Goal: Information Seeking & Learning: Learn about a topic

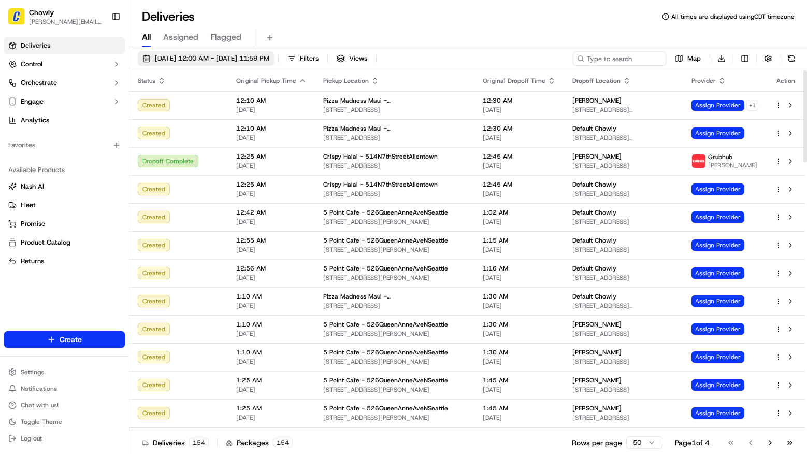
click at [197, 59] on span "09/19/2025 12:00 AM - 09/19/2025 11:59 PM" at bounding box center [212, 58] width 114 height 9
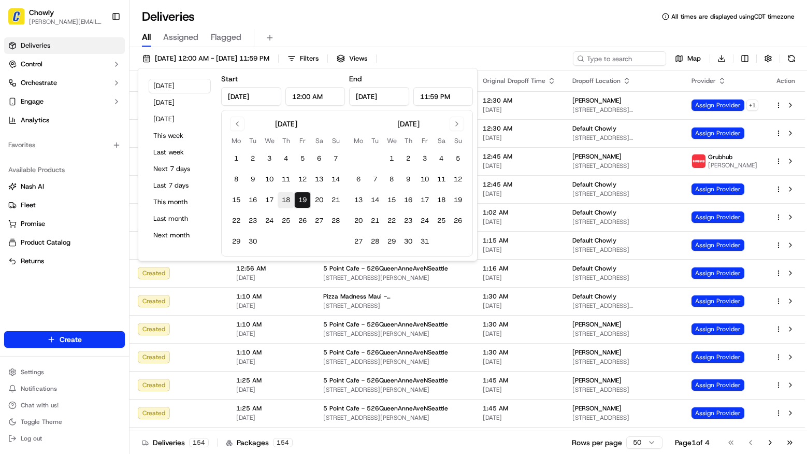
click at [287, 195] on button "18" at bounding box center [286, 200] width 17 height 17
type input "Sep 18, 2025"
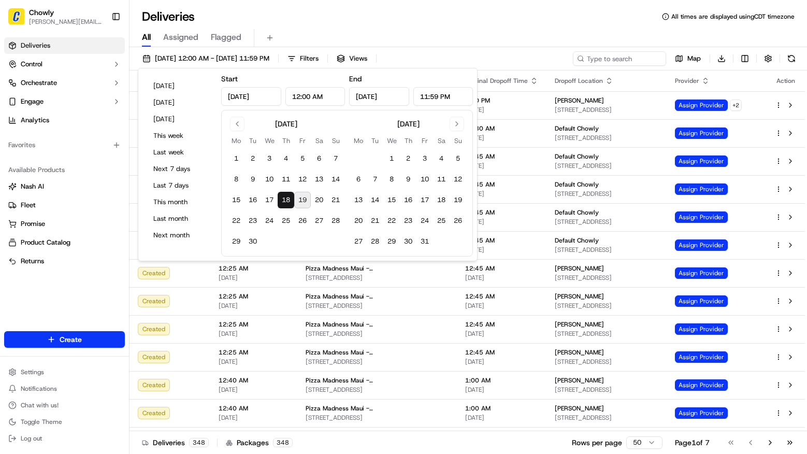
click at [463, 26] on div "All Assigned Flagged" at bounding box center [467, 36] width 677 height 22
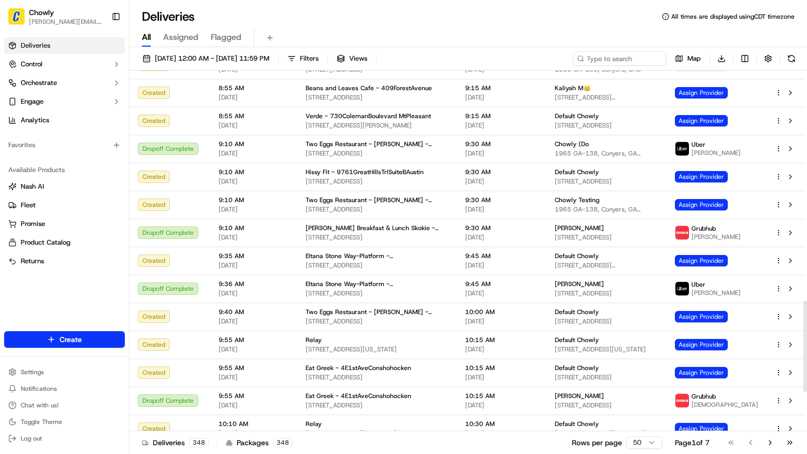
scroll to position [1058, 0]
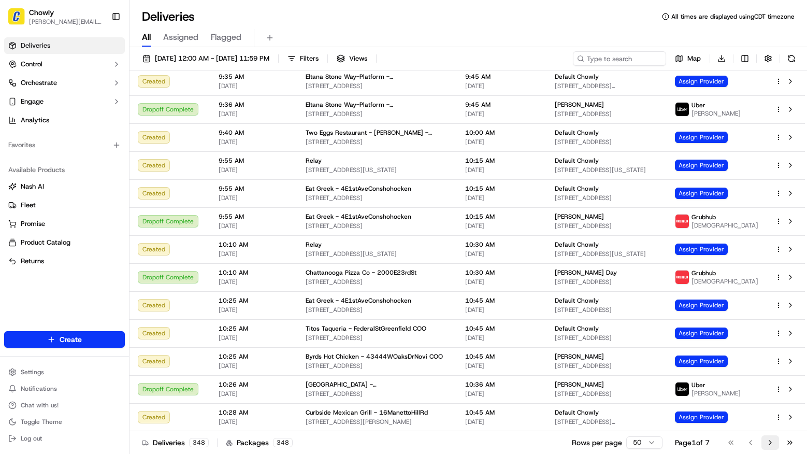
click at [773, 445] on button "Go to next page" at bounding box center [770, 442] width 18 height 14
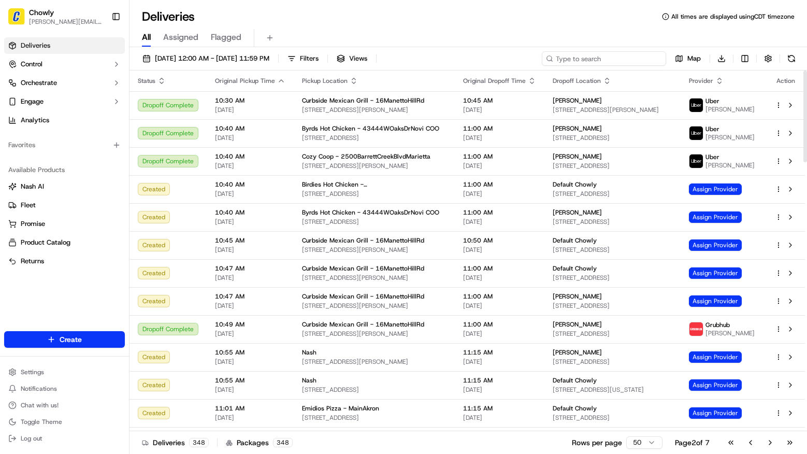
click at [609, 60] on input at bounding box center [604, 58] width 124 height 14
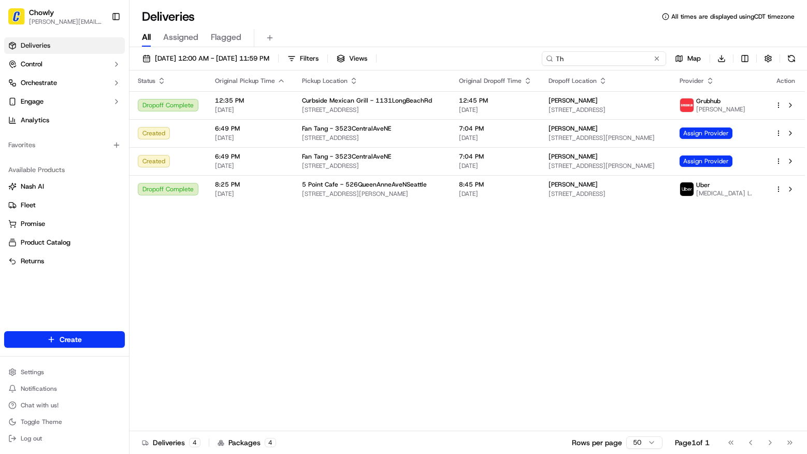
type input "T"
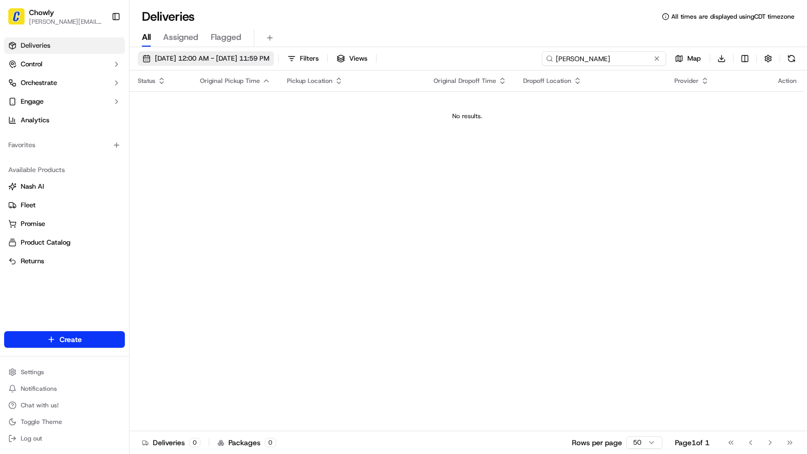
type input "Lawton"
click at [256, 54] on span "09/18/2025 12:00 AM - 09/18/2025 11:59 PM" at bounding box center [212, 58] width 114 height 9
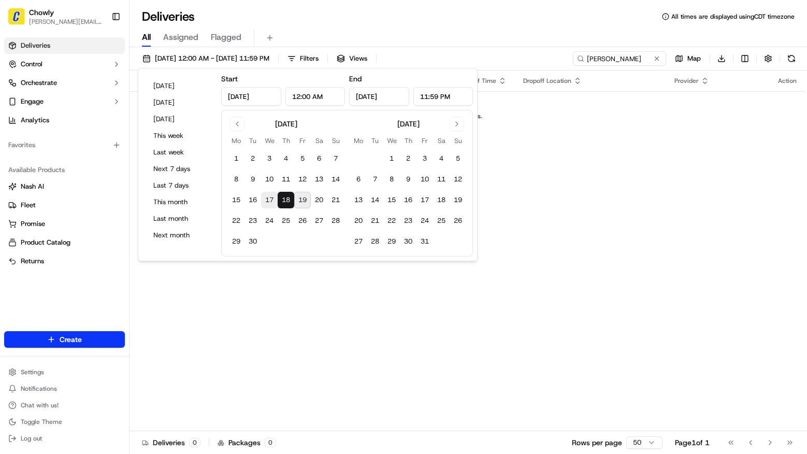
click at [273, 199] on button "17" at bounding box center [269, 200] width 17 height 17
type input "Sep 17, 2025"
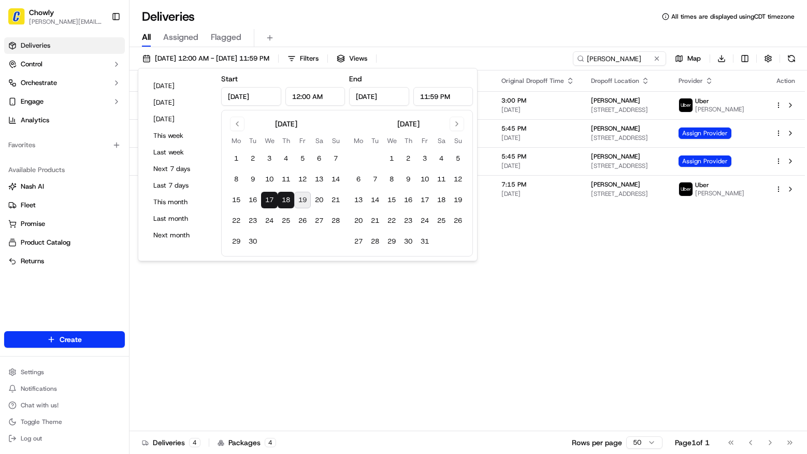
click at [668, 272] on div "Status Original Pickup Time Pickup Location Original Dropoff Time Dropoff Locat…" at bounding box center [466, 250] width 675 height 360
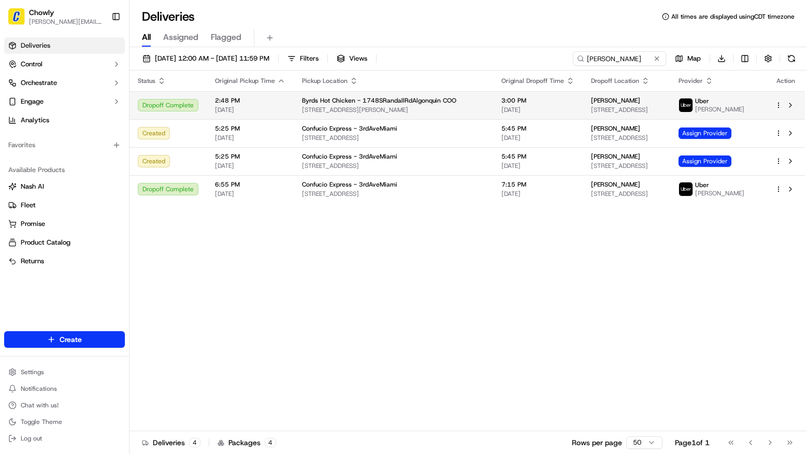
click at [362, 99] on span "Byrds Hot Chicken - 1748SRandallRdAlgonquin COO" at bounding box center [379, 100] width 154 height 8
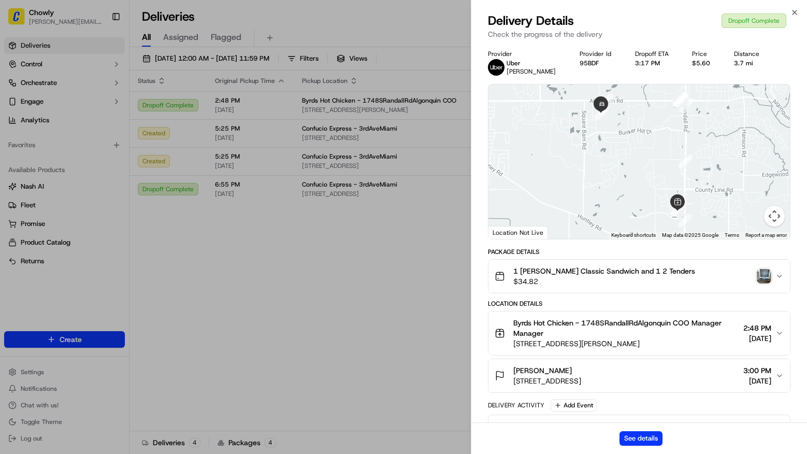
click at [777, 374] on icon "button" at bounding box center [779, 375] width 4 height 2
click at [647, 441] on button "See details" at bounding box center [640, 438] width 43 height 14
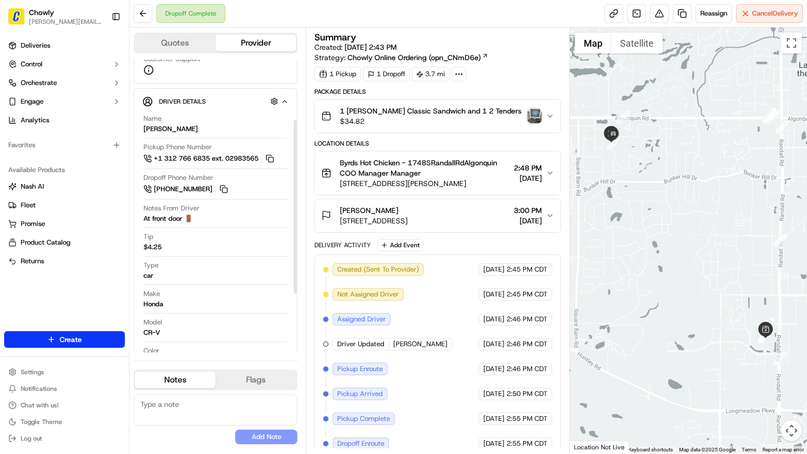
scroll to position [201, 0]
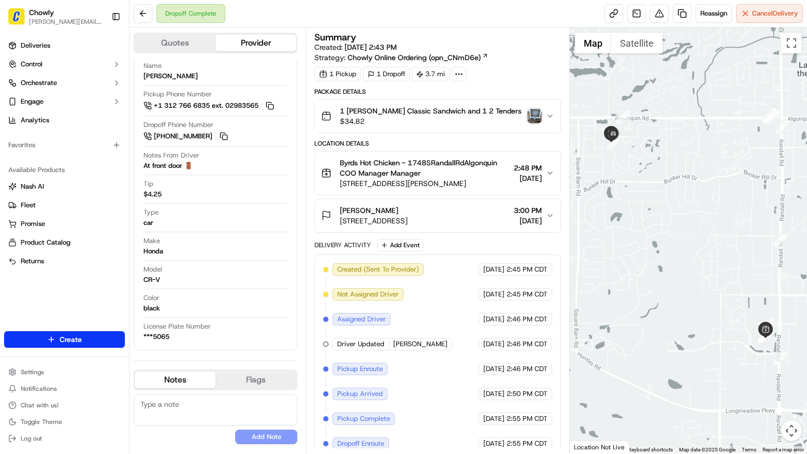
click at [275, 381] on button "Flags" at bounding box center [255, 379] width 81 height 17
click at [191, 381] on button "Notes" at bounding box center [175, 379] width 81 height 17
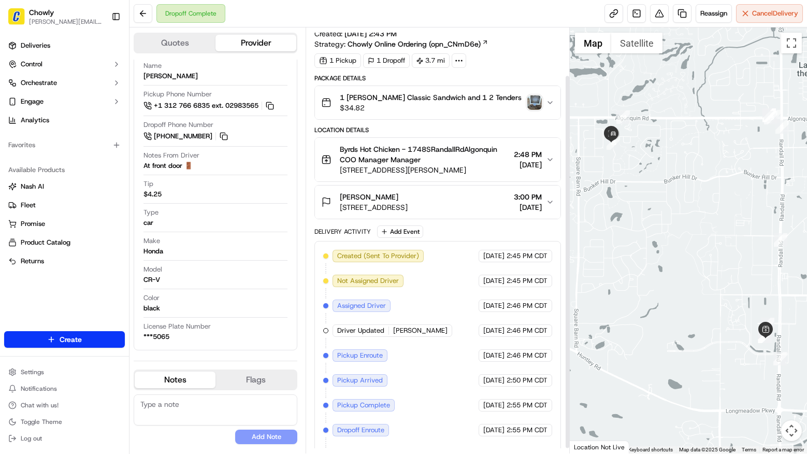
scroll to position [0, 0]
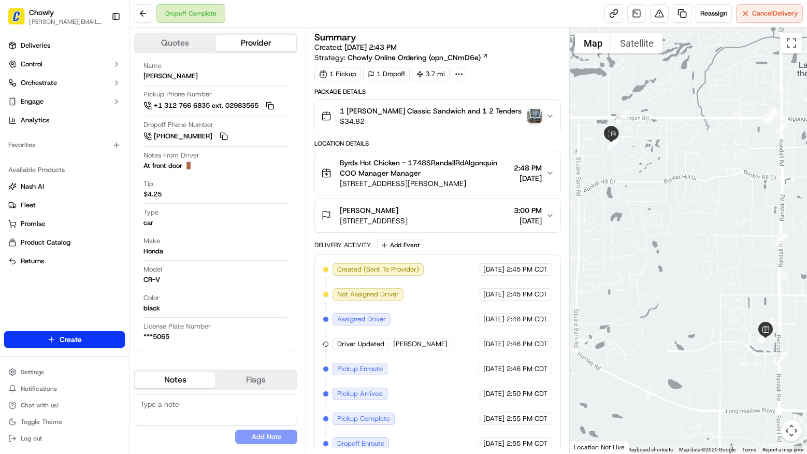
click at [457, 74] on circle at bounding box center [456, 74] width 1 height 1
click at [509, 71] on div "1 Pickup 1 Dropoff 3.7 mi" at bounding box center [437, 74] width 246 height 14
click at [551, 113] on icon "button" at bounding box center [550, 116] width 8 height 8
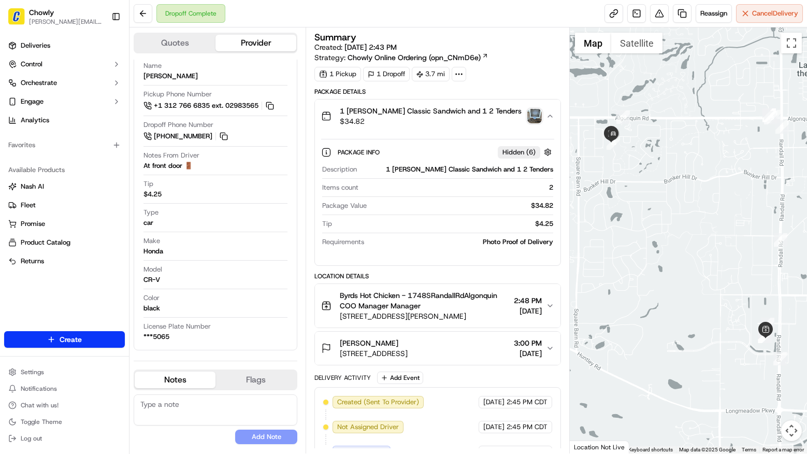
click at [516, 152] on span "Hidden ( 6 )" at bounding box center [518, 152] width 33 height 9
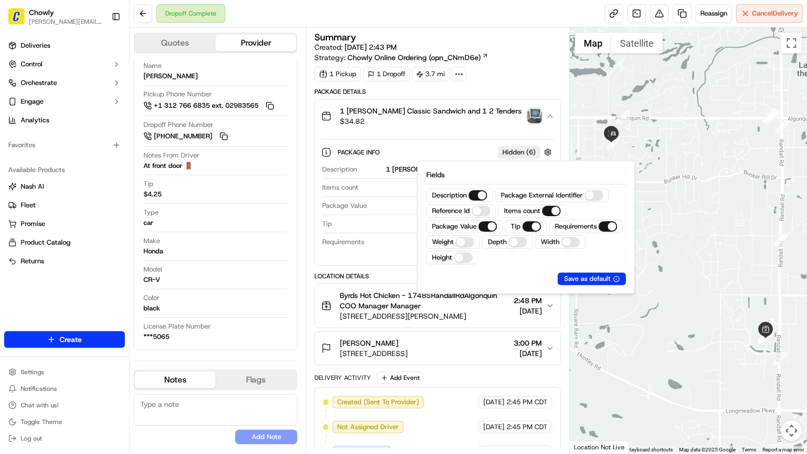
click at [516, 152] on span "Hidden ( 6 )" at bounding box center [518, 152] width 33 height 9
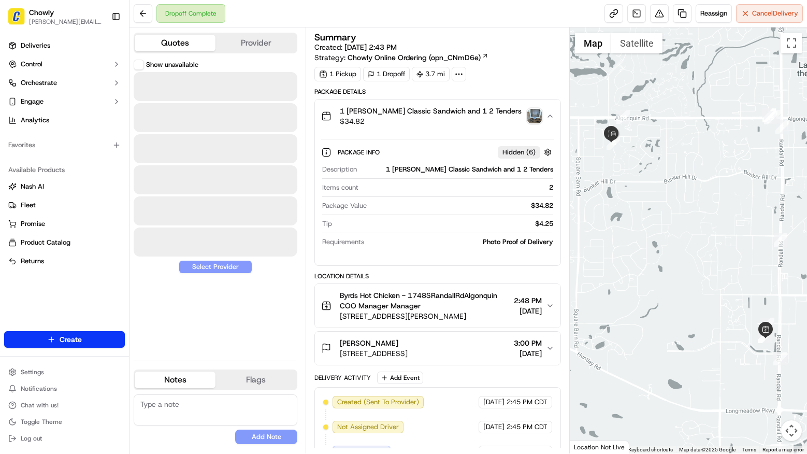
click at [184, 42] on button "Quotes" at bounding box center [175, 43] width 81 height 17
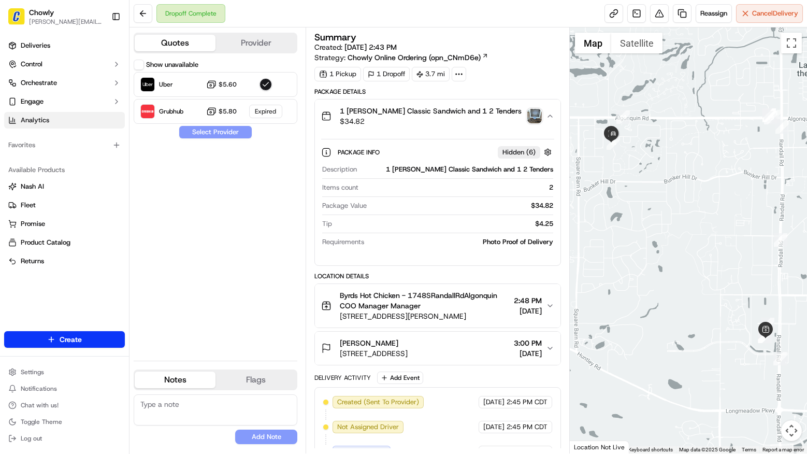
click at [40, 115] on span "Analytics" at bounding box center [35, 119] width 28 height 9
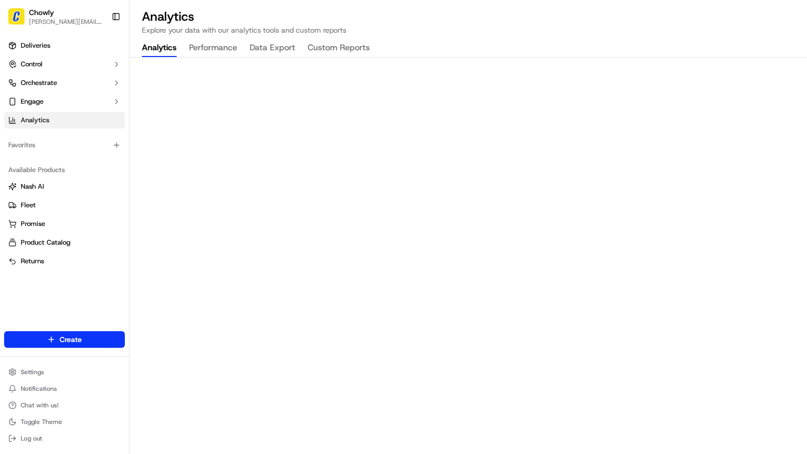
click at [212, 57] on div at bounding box center [467, 57] width 677 height 1
click at [211, 46] on button "Performance" at bounding box center [213, 48] width 48 height 18
click at [260, 45] on button "Data Export" at bounding box center [273, 48] width 46 height 18
click at [142, 40] on button "Analytics" at bounding box center [159, 48] width 35 height 18
click at [38, 103] on span "Engage" at bounding box center [32, 101] width 23 height 9
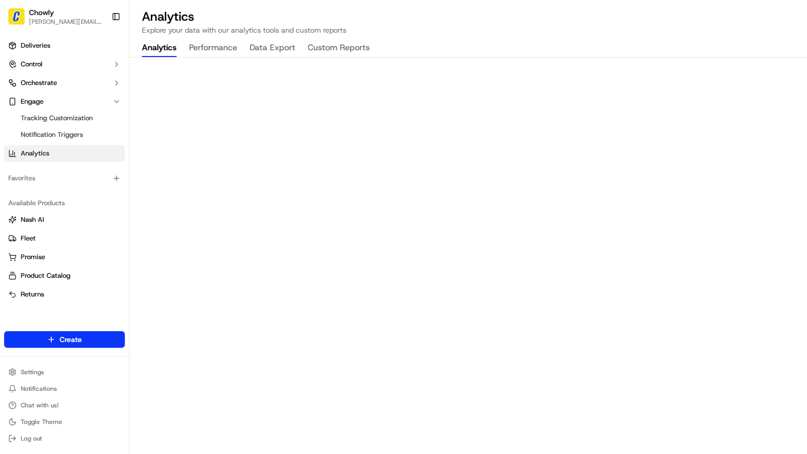
click at [49, 152] on span "Analytics" at bounding box center [35, 153] width 28 height 9
click at [320, 46] on button "Custom Reports" at bounding box center [339, 48] width 62 height 18
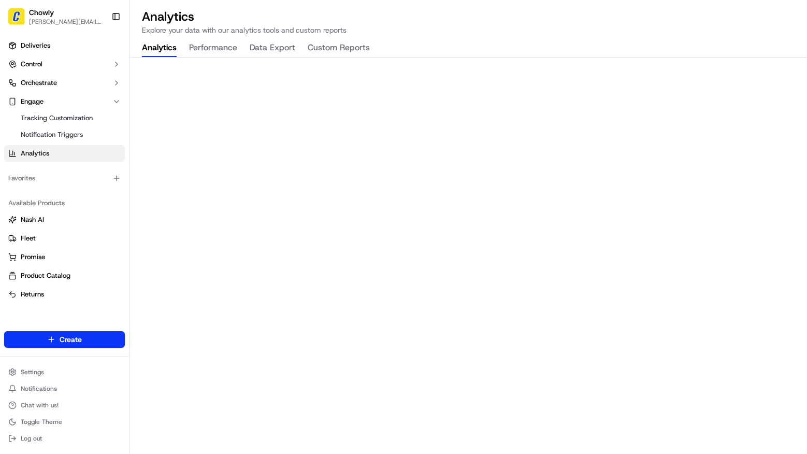
click at [157, 44] on button "Analytics" at bounding box center [159, 48] width 35 height 18
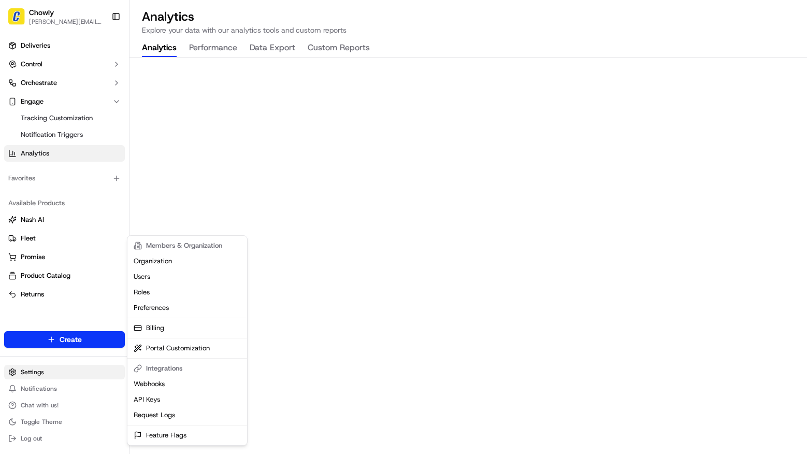
click at [59, 375] on html "Chowly [PERSON_NAME][EMAIL_ADDRESS][DOMAIN_NAME] Toggle Sidebar Deliveries Cont…" at bounding box center [403, 227] width 807 height 454
click at [180, 258] on link "Organization" at bounding box center [186, 261] width 115 height 16
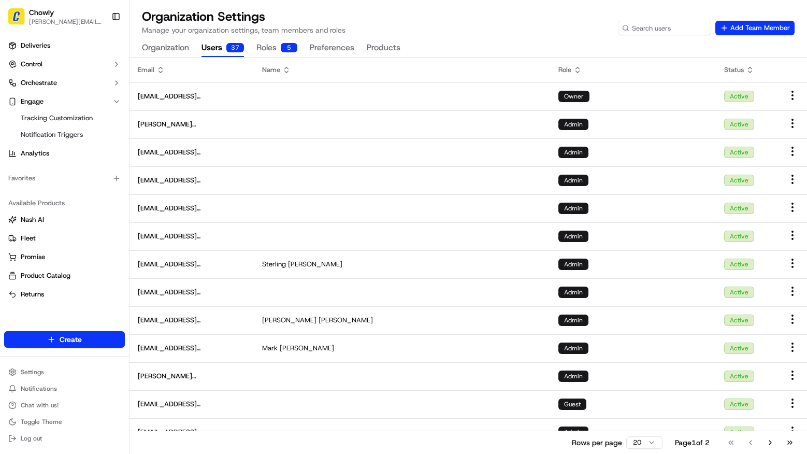
click at [209, 51] on button "Users 37" at bounding box center [222, 48] width 42 height 18
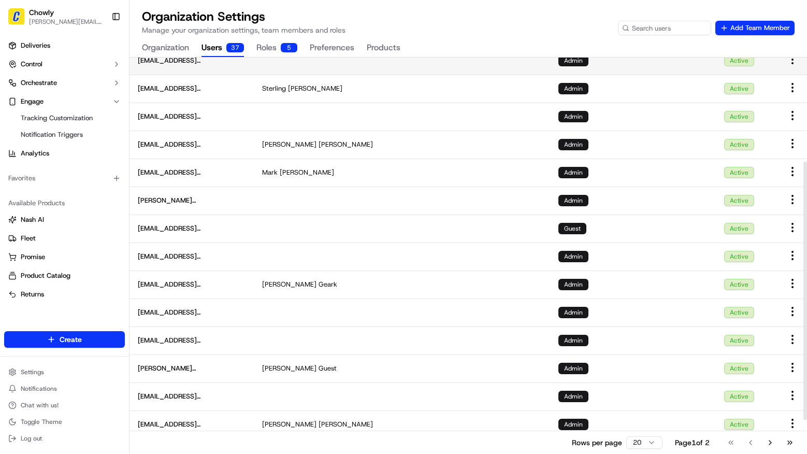
scroll to position [179, 0]
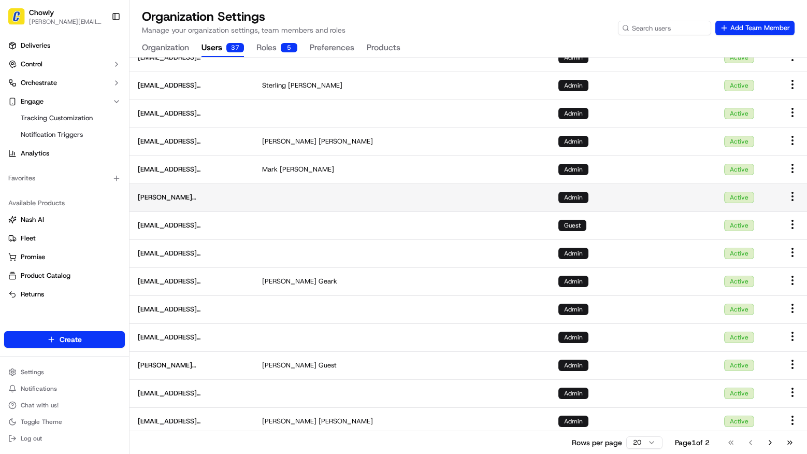
click at [794, 196] on html "Chowly [PERSON_NAME][EMAIL_ADDRESS][DOMAIN_NAME] Toggle Sidebar Deliveries Cont…" at bounding box center [403, 227] width 807 height 454
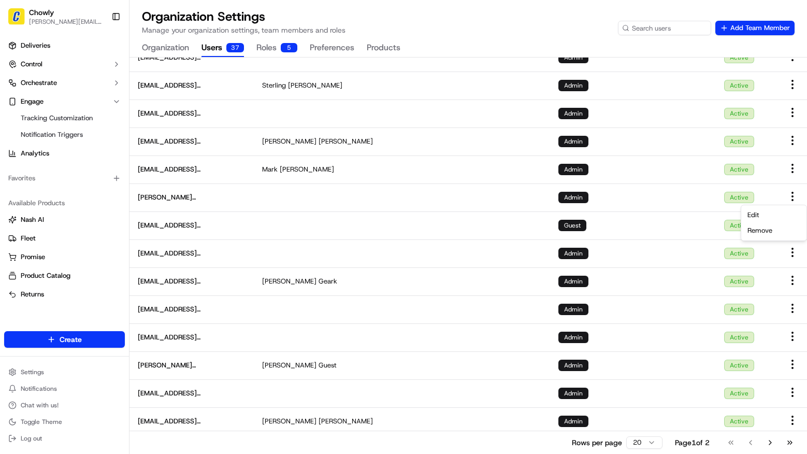
click at [263, 191] on html "Chowly [PERSON_NAME][EMAIL_ADDRESS][DOMAIN_NAME] Toggle Sidebar Deliveries Cont…" at bounding box center [403, 227] width 807 height 454
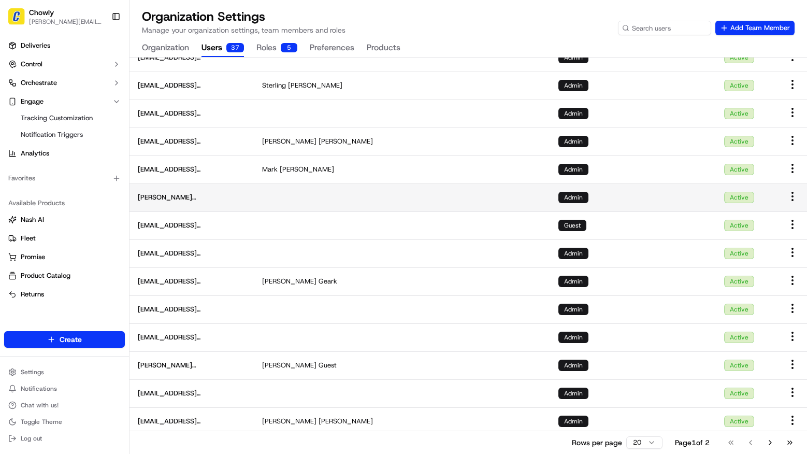
click at [261, 195] on td at bounding box center [402, 197] width 296 height 28
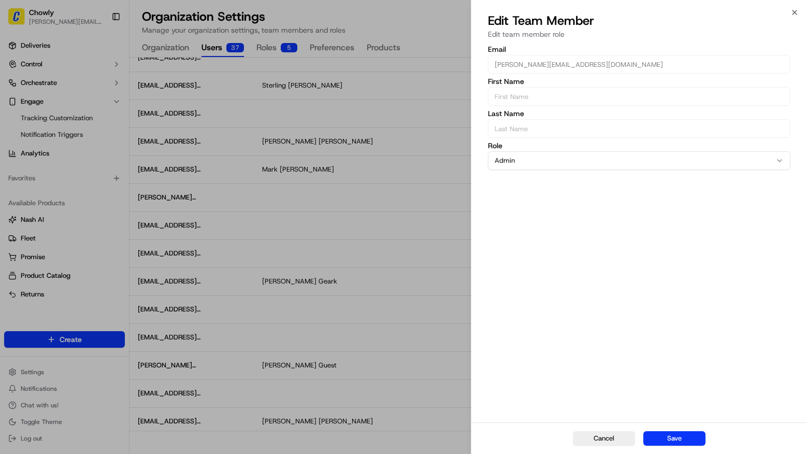
click at [509, 156] on button "Admin" at bounding box center [639, 160] width 302 height 19
click at [547, 332] on div "Email [PERSON_NAME][EMAIL_ADDRESS][DOMAIN_NAME] First Name Last Name Role Admin…" at bounding box center [639, 232] width 336 height 378
click at [595, 439] on button "Cancel" at bounding box center [604, 438] width 62 height 14
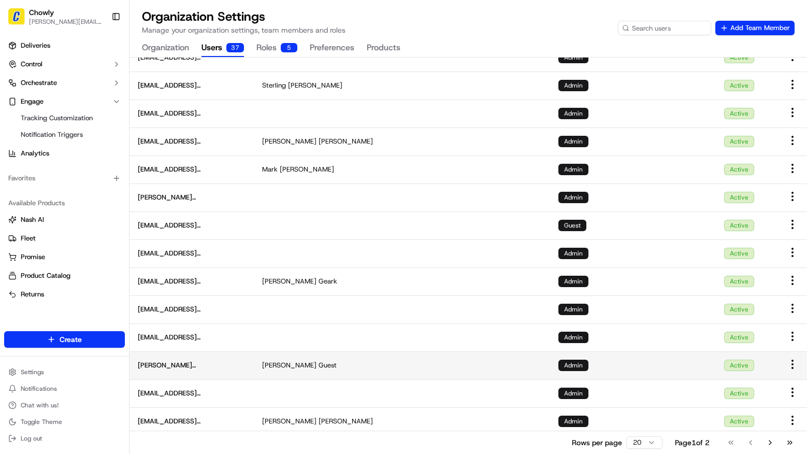
scroll to position [0, 0]
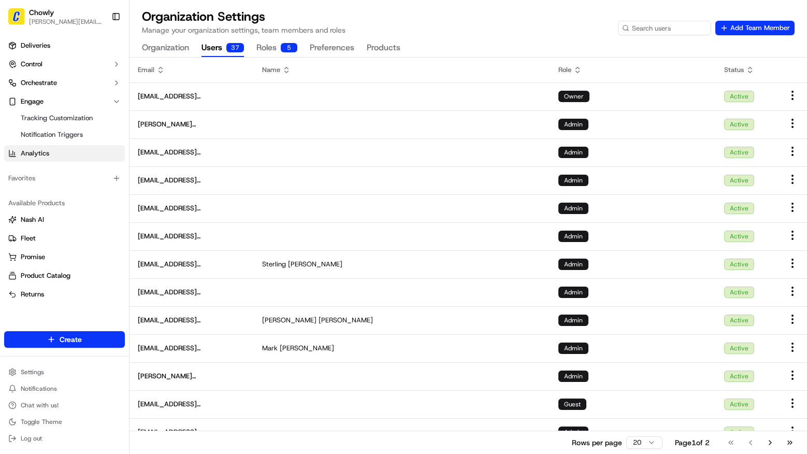
click at [41, 153] on span "Analytics" at bounding box center [35, 153] width 28 height 9
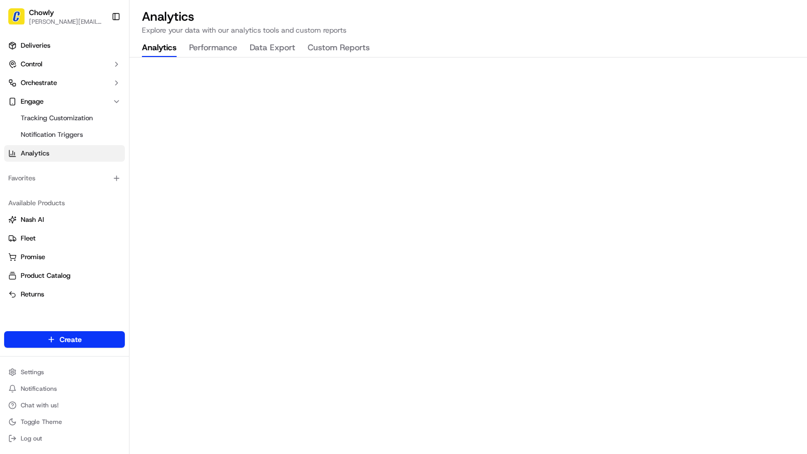
click at [221, 47] on button "Performance" at bounding box center [213, 48] width 48 height 18
click at [269, 46] on button "Data Export" at bounding box center [273, 48] width 46 height 18
click at [348, 42] on button "Custom Reports" at bounding box center [339, 48] width 62 height 18
click at [171, 48] on button "Analytics" at bounding box center [159, 48] width 35 height 18
click at [212, 48] on button "Performance" at bounding box center [213, 48] width 48 height 18
